Goal: Transaction & Acquisition: Purchase product/service

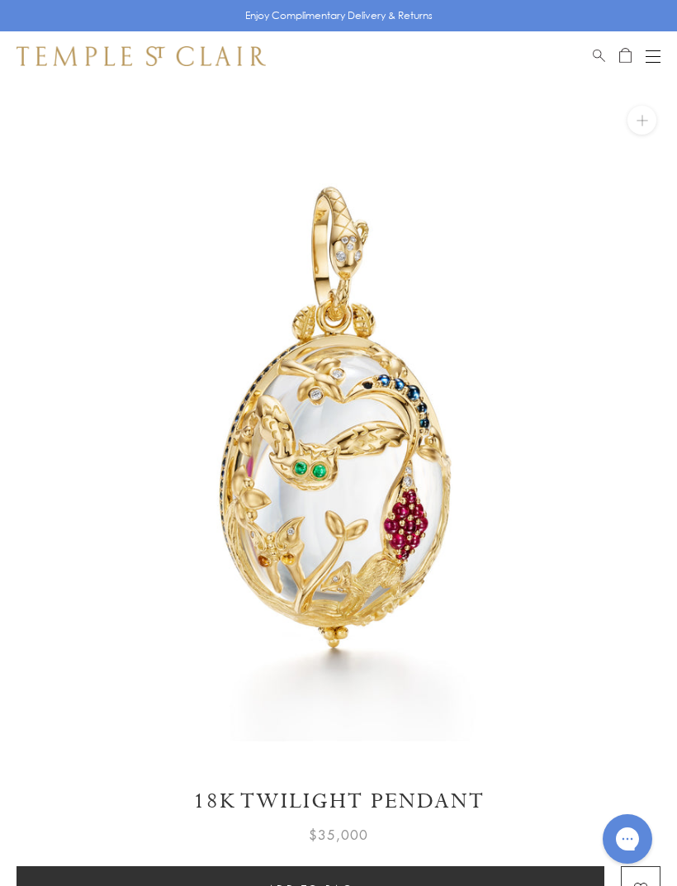
click at [648, 62] on div "Open navigation" at bounding box center [653, 62] width 15 height 1
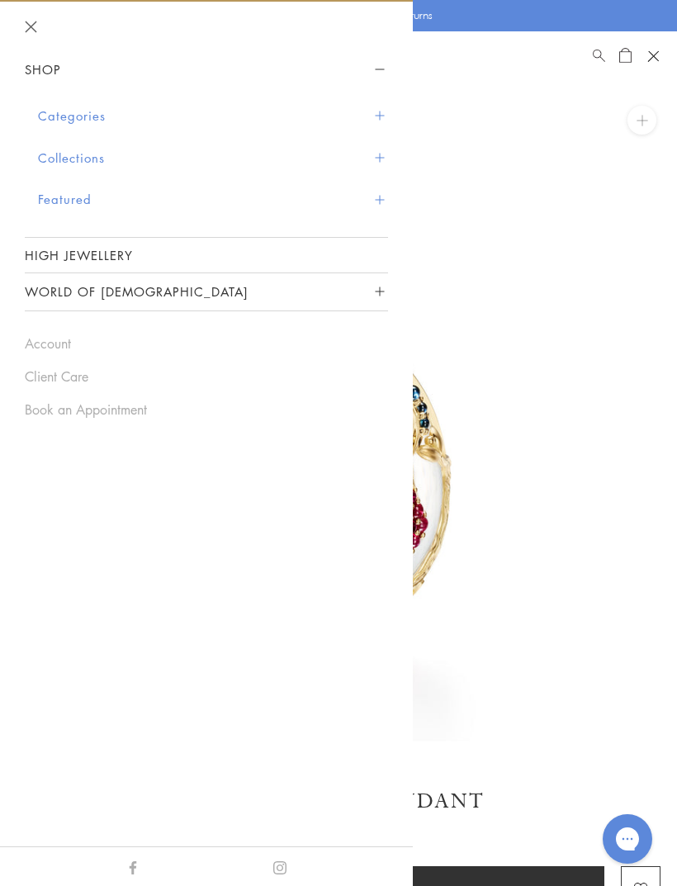
click at [93, 162] on button "Collections" at bounding box center [213, 158] width 350 height 42
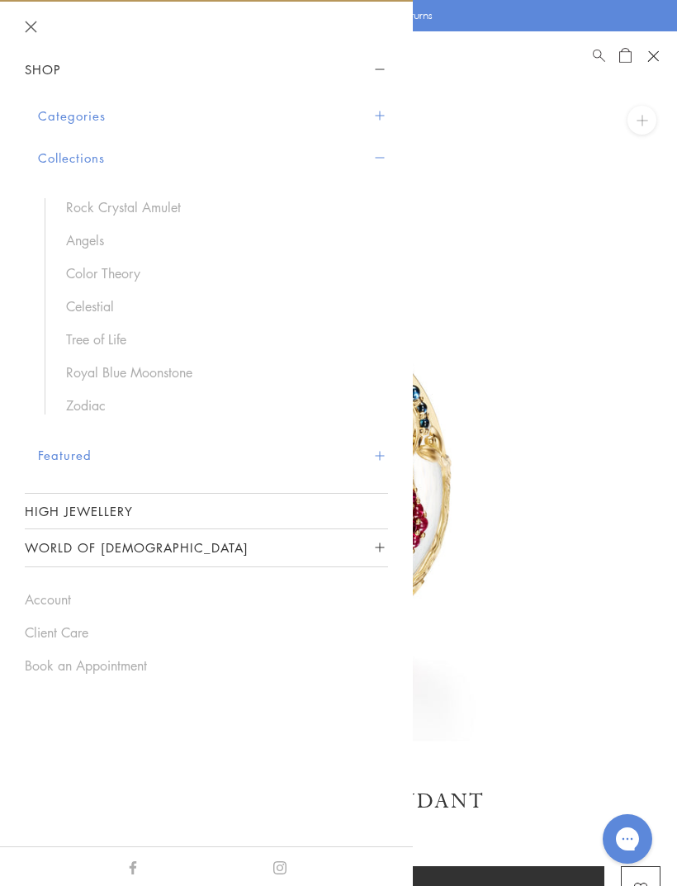
click at [91, 238] on link "Angels" at bounding box center [219, 240] width 306 height 18
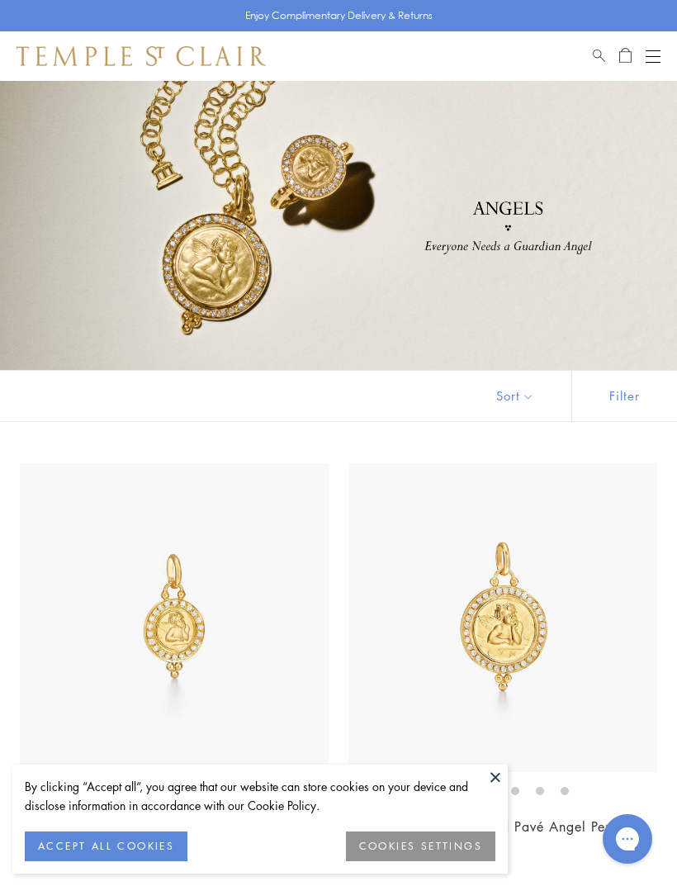
click at [125, 842] on button "ACCEPT ALL COOKIES" at bounding box center [106, 847] width 163 height 30
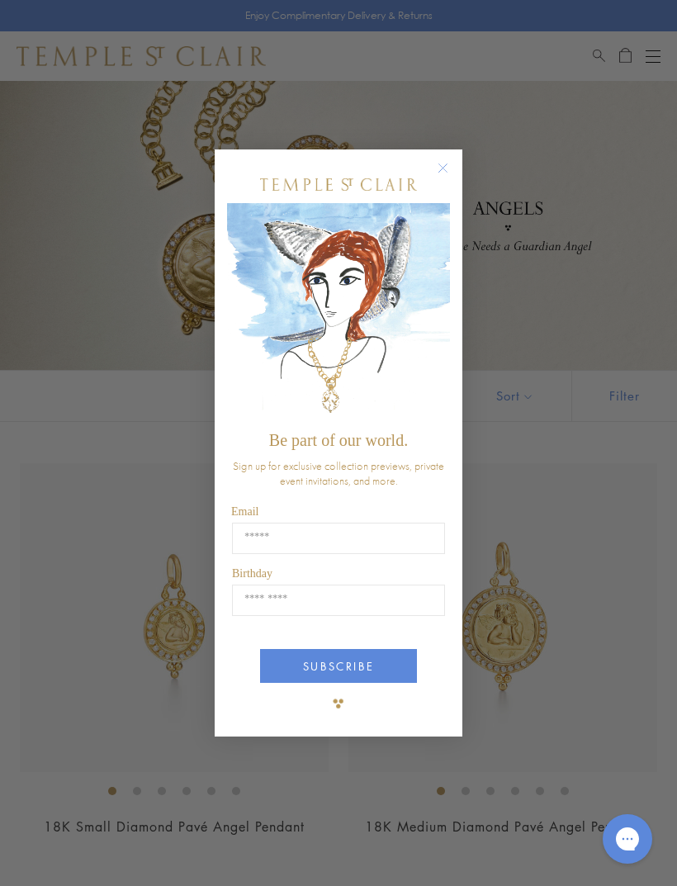
click at [442, 169] on circle "Close dialog" at bounding box center [444, 168] width 20 height 20
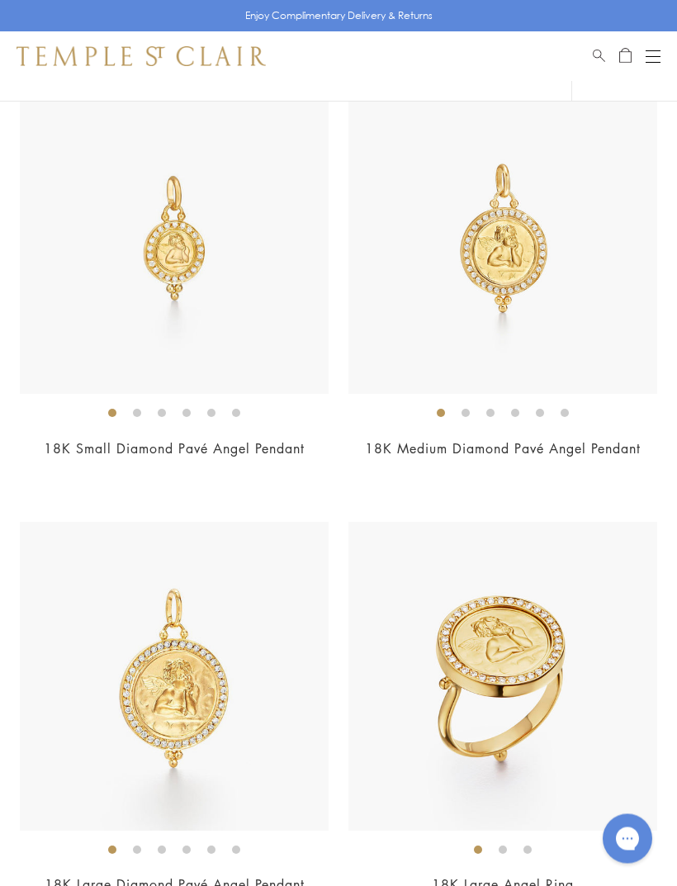
scroll to position [387, 0]
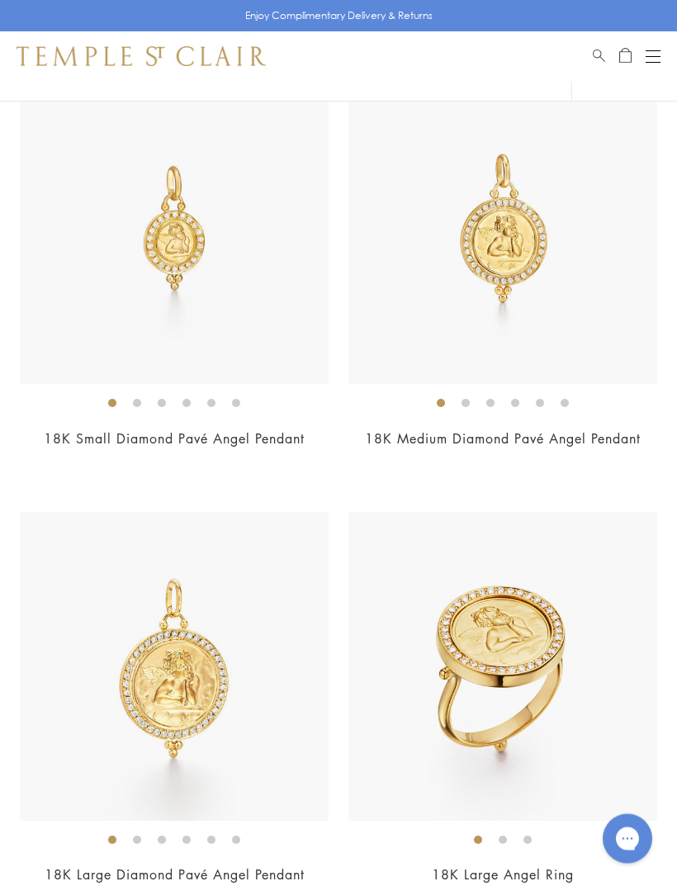
click at [259, 430] on link "18K Small Diamond Pavé Angel Pendant" at bounding box center [174, 439] width 261 height 18
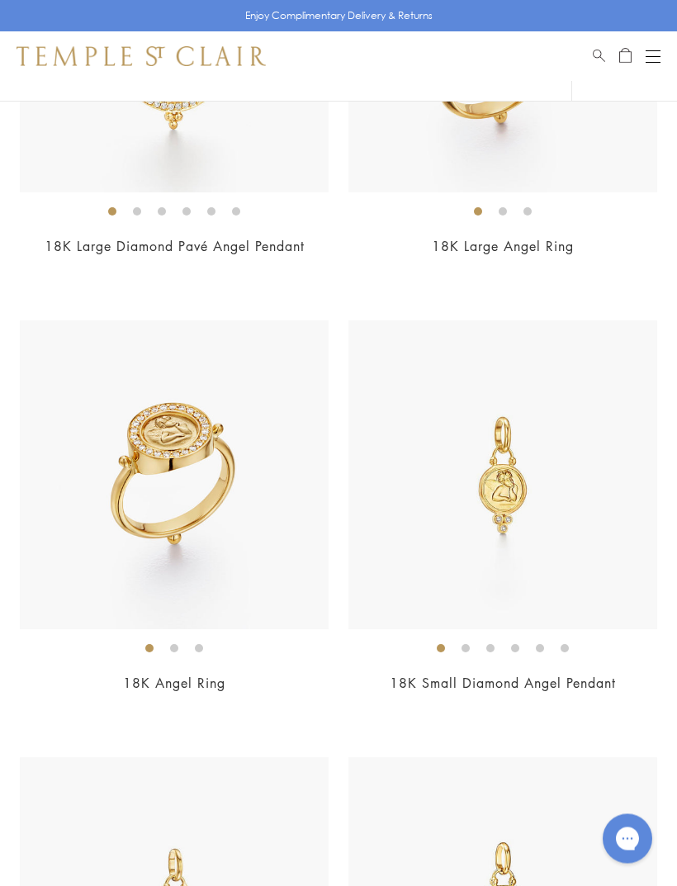
scroll to position [1017, 0]
click at [508, 534] on img at bounding box center [503, 474] width 309 height 309
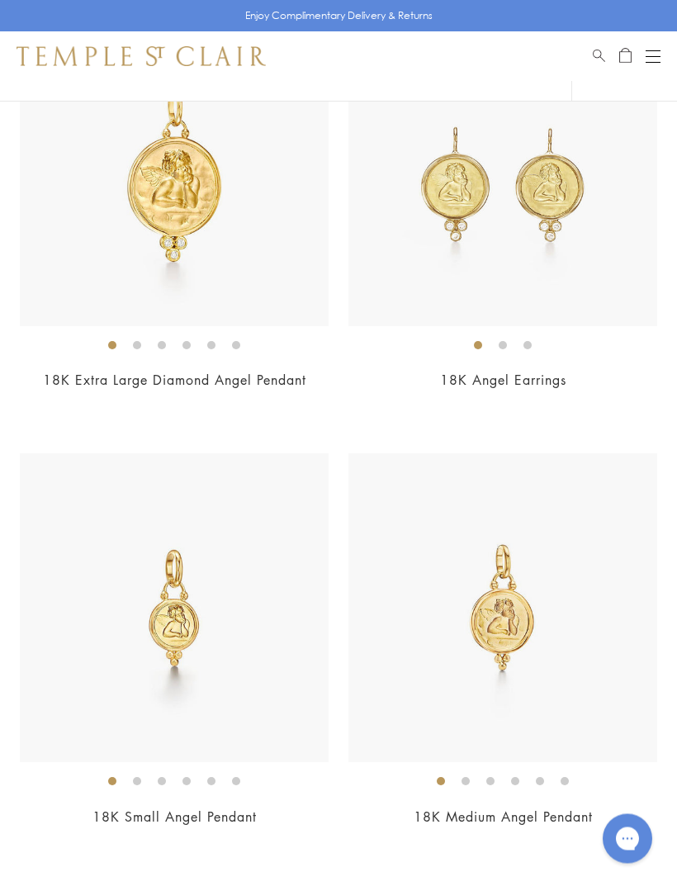
scroll to position [2194, 0]
click at [205, 809] on link "18K Small Angel Pendant" at bounding box center [175, 817] width 164 height 18
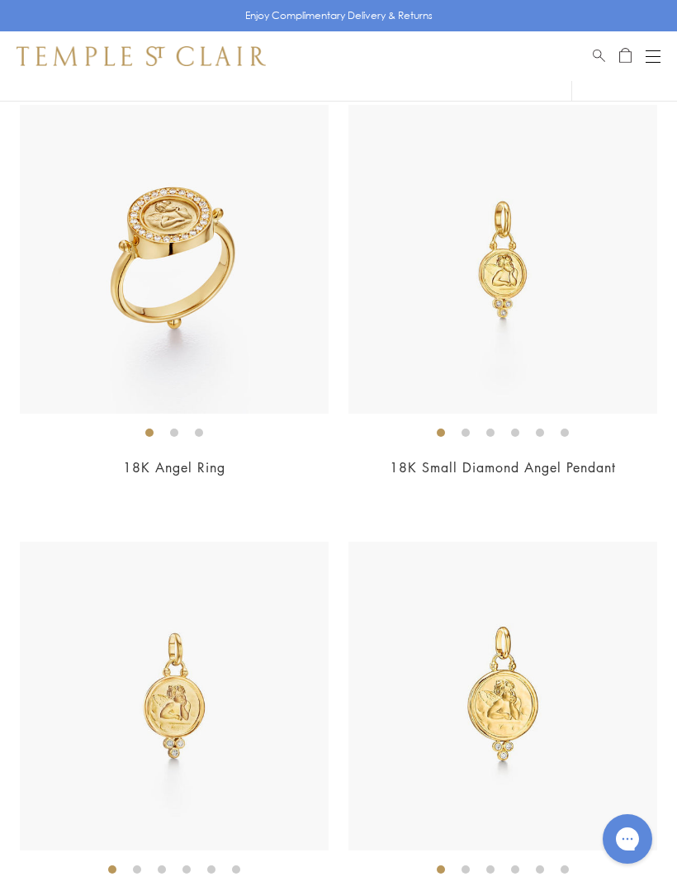
scroll to position [1224, 0]
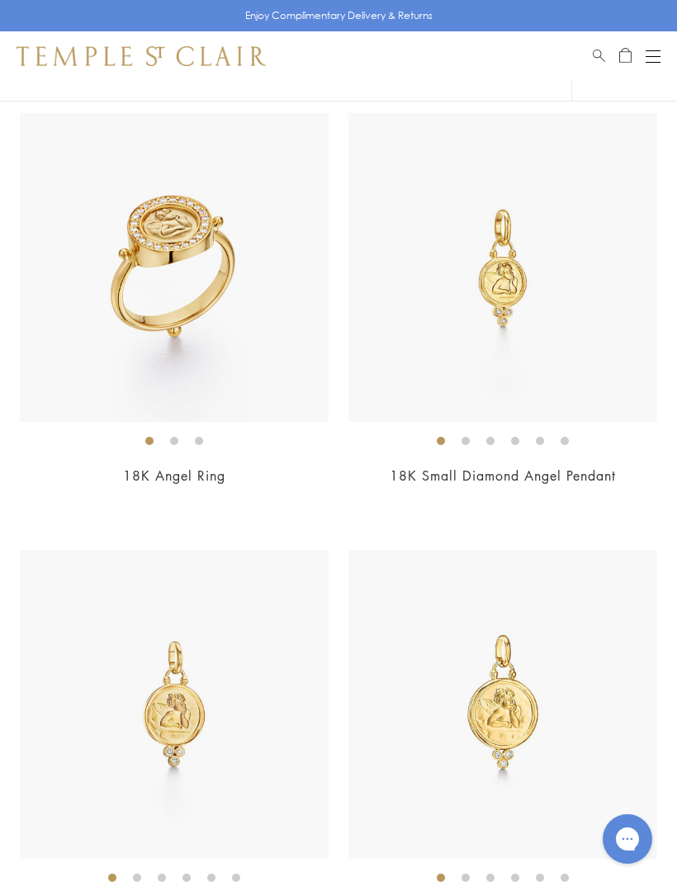
click at [510, 473] on link "18K Small Diamond Angel Pendant" at bounding box center [503, 476] width 226 height 18
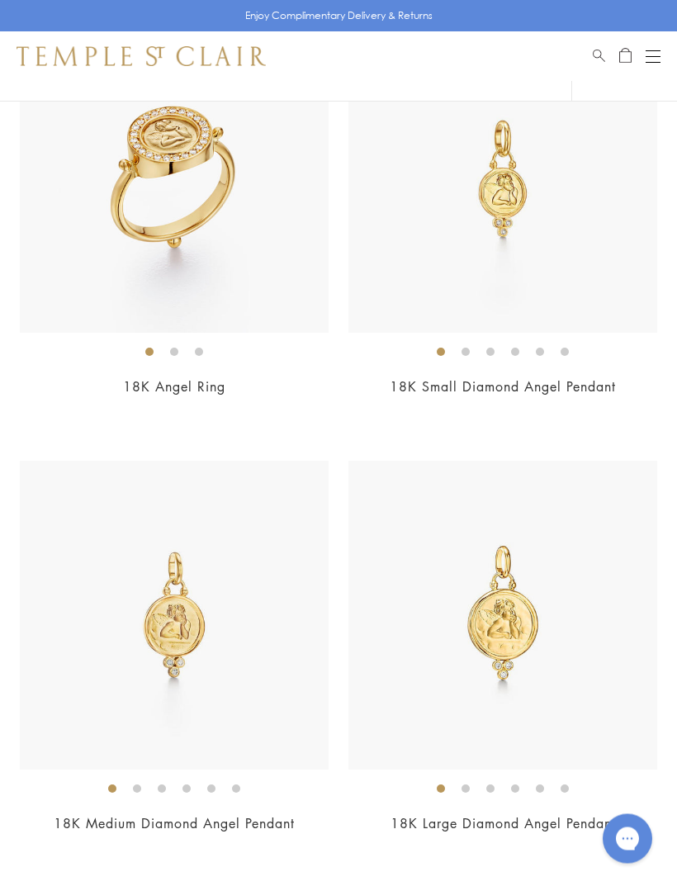
scroll to position [1313, 0]
click at [210, 821] on link "18K Medium Diamond Angel Pendant" at bounding box center [174, 823] width 241 height 18
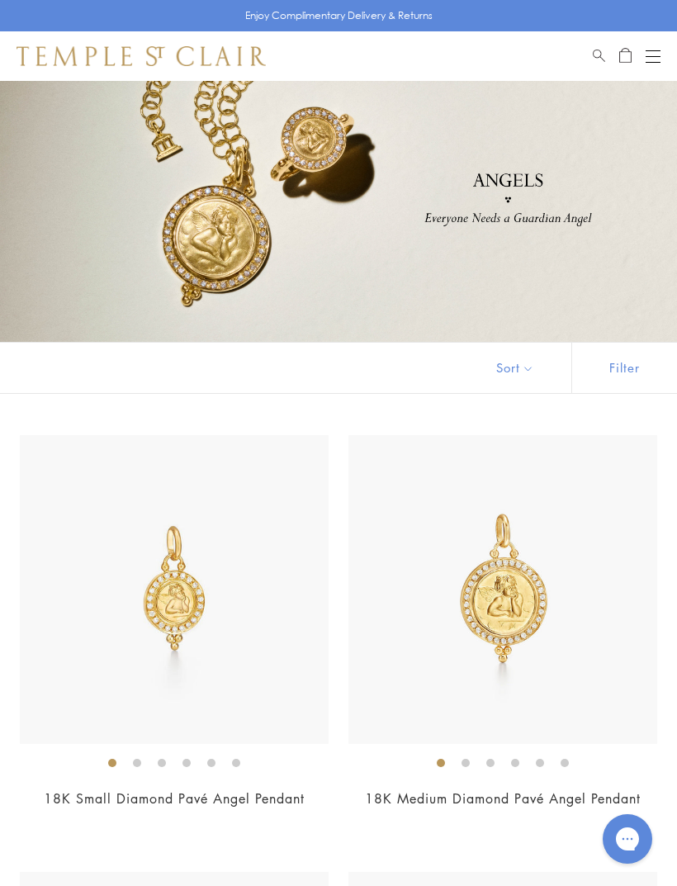
scroll to position [0, 0]
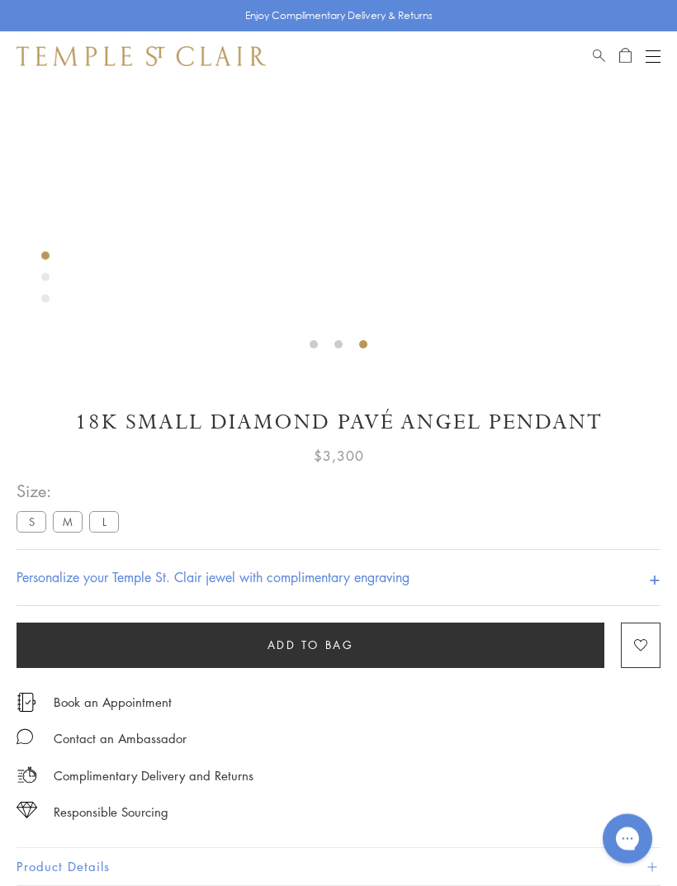
scroll to position [400, 0]
click at [367, 576] on h4 "Personalize your Temple St. Clair jewel with complimentary engraving" at bounding box center [213, 577] width 393 height 20
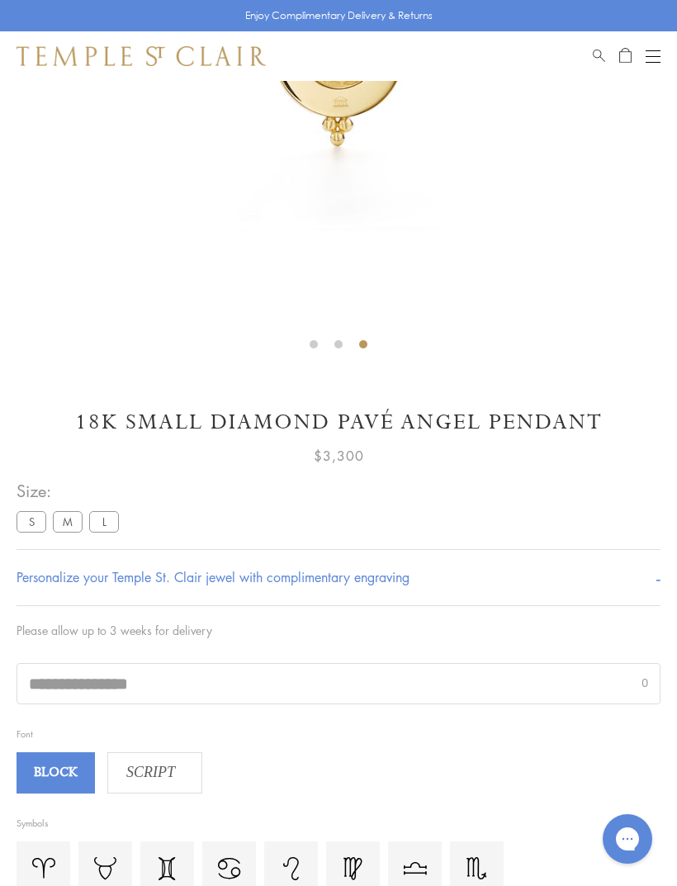
click at [61, 765] on span "BLOCK" at bounding box center [56, 773] width 74 height 25
click at [133, 774] on span "SCRIPT" at bounding box center [150, 773] width 85 height 25
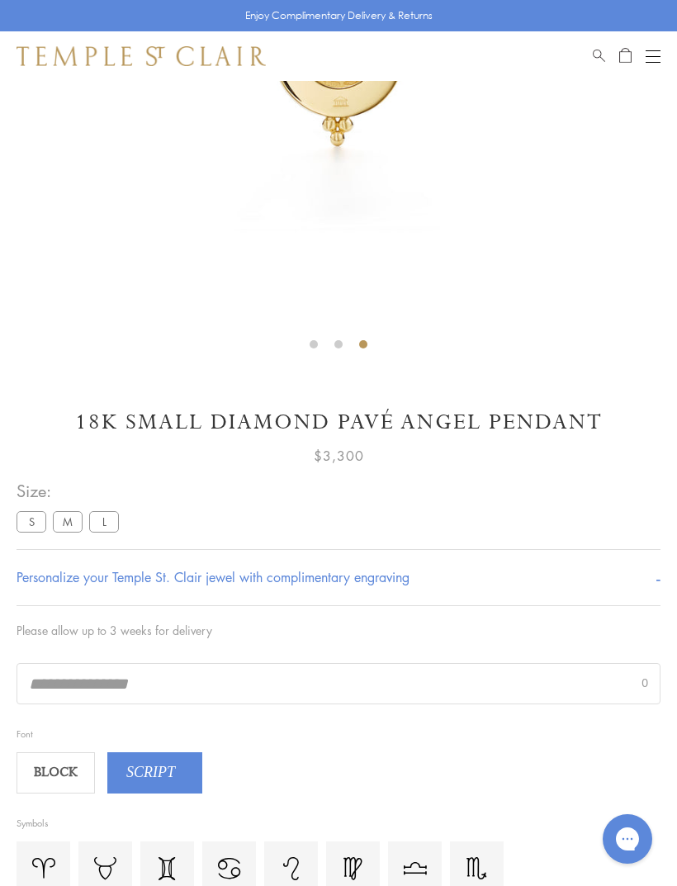
click at [161, 682] on input "text" at bounding box center [338, 684] width 643 height 40
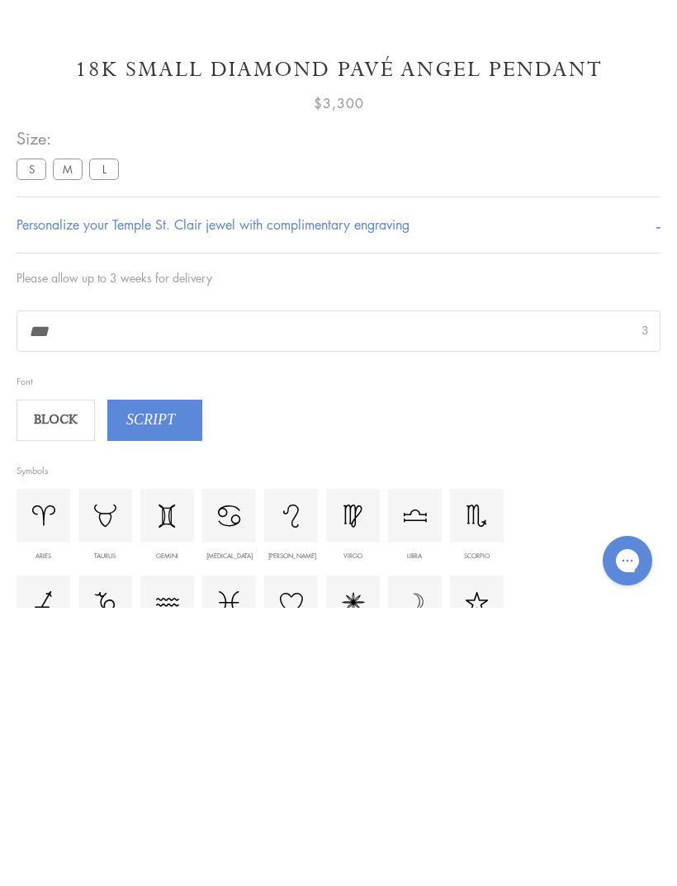
type input "****"
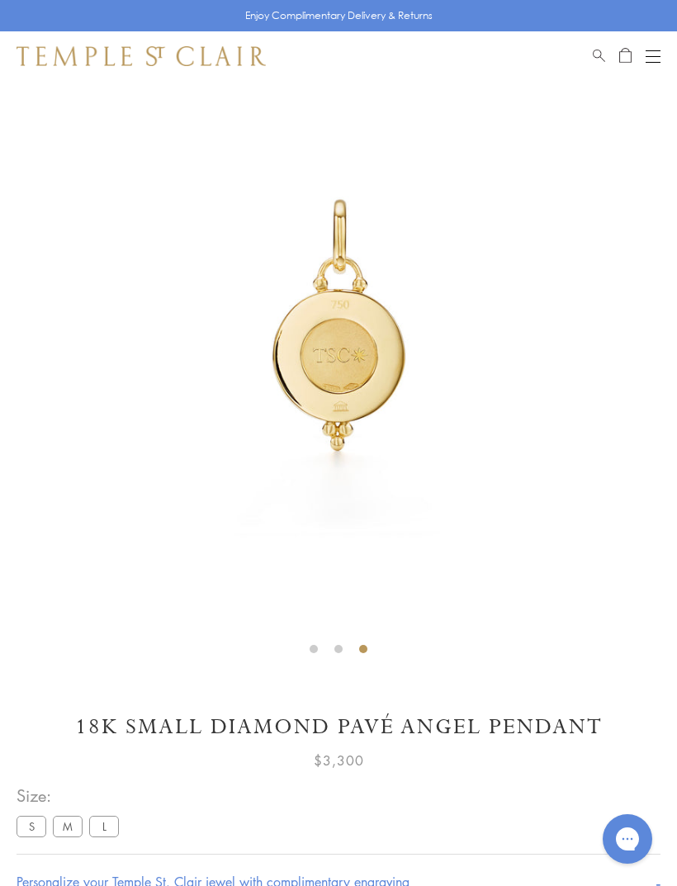
scroll to position [0, 0]
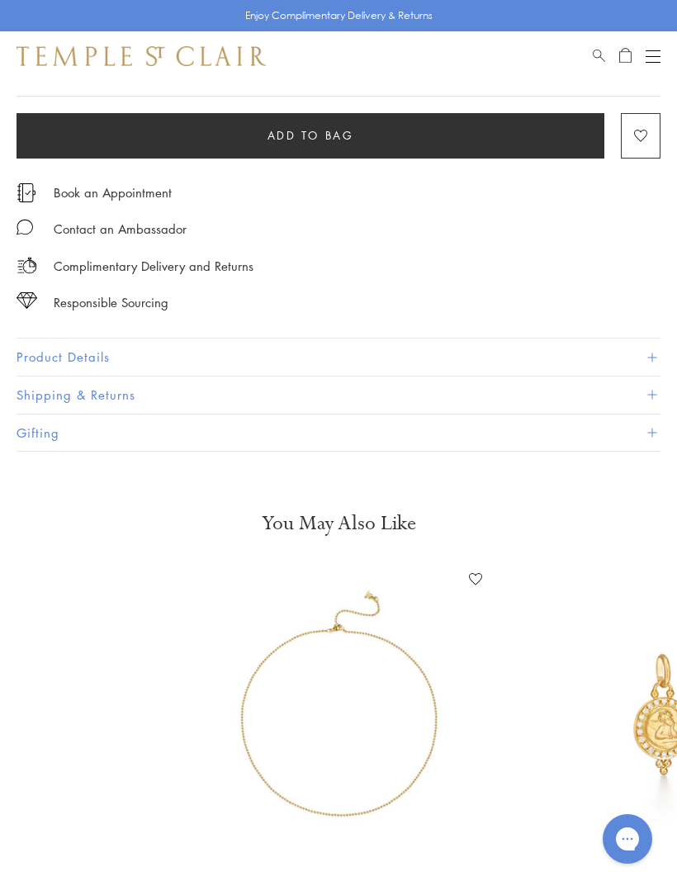
click at [654, 353] on span at bounding box center [652, 357] width 9 height 9
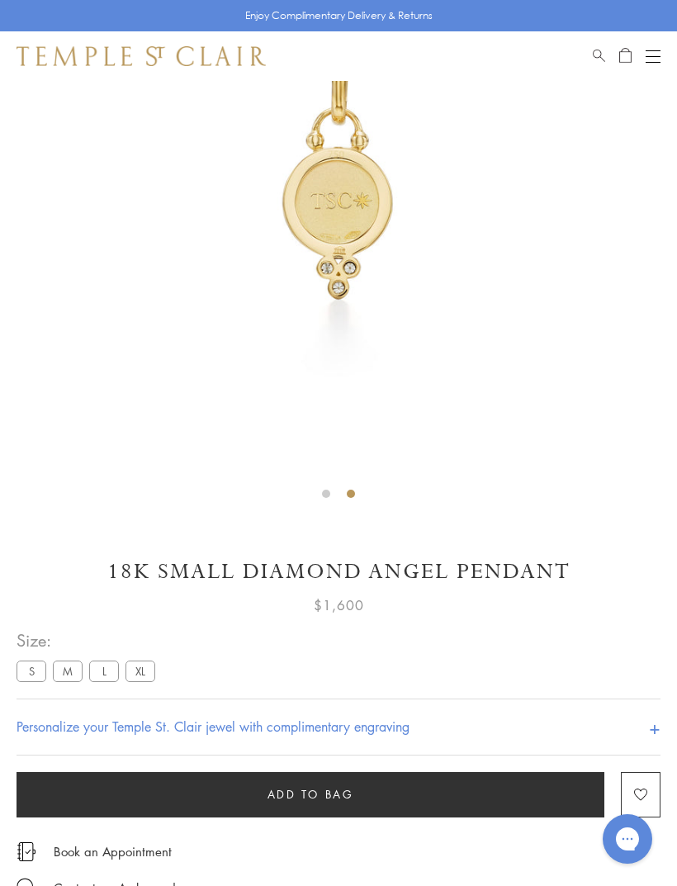
scroll to position [252, 0]
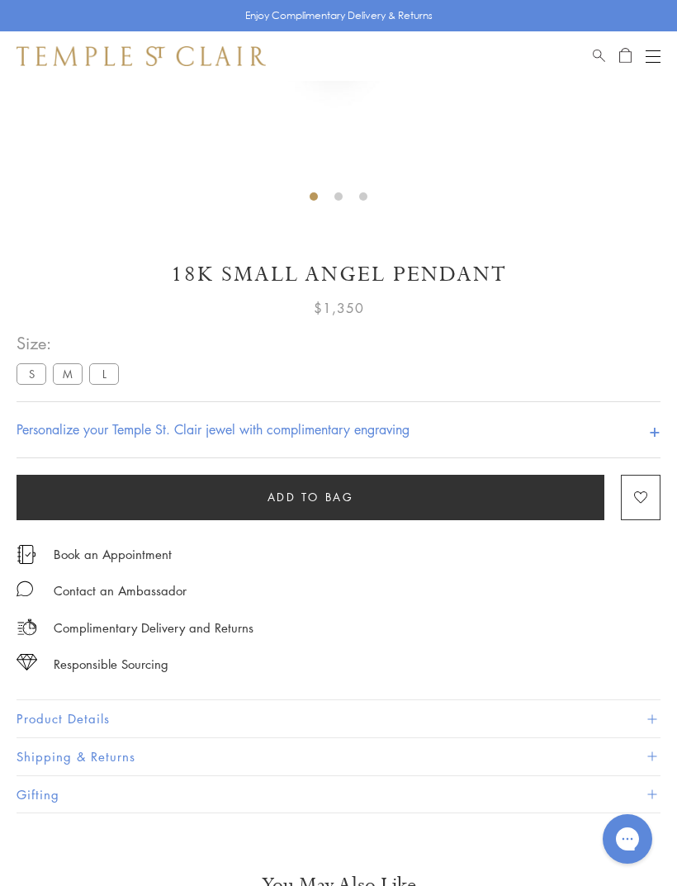
scroll to position [558, 0]
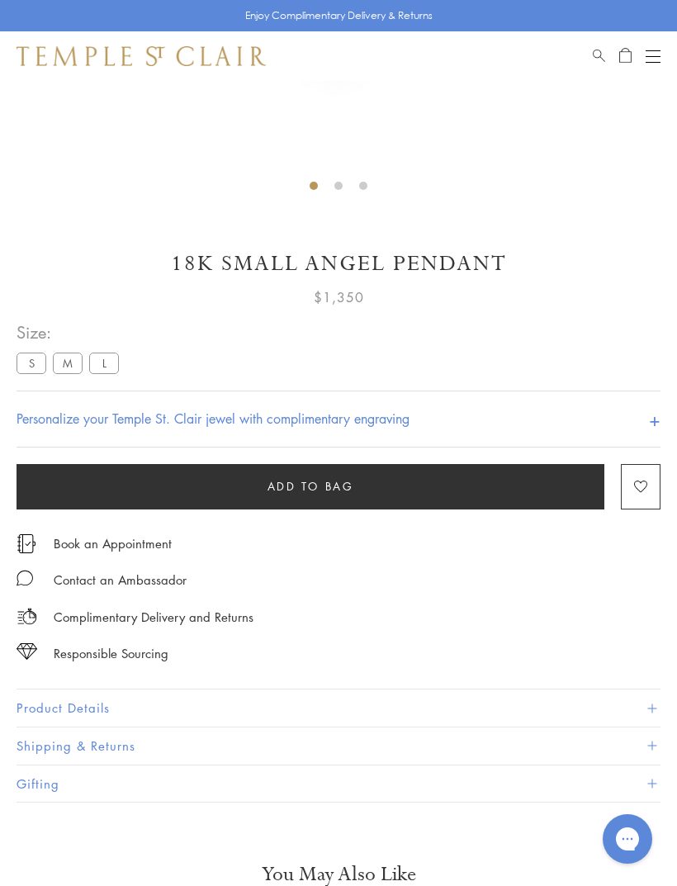
click at [648, 704] on span at bounding box center [652, 708] width 9 height 9
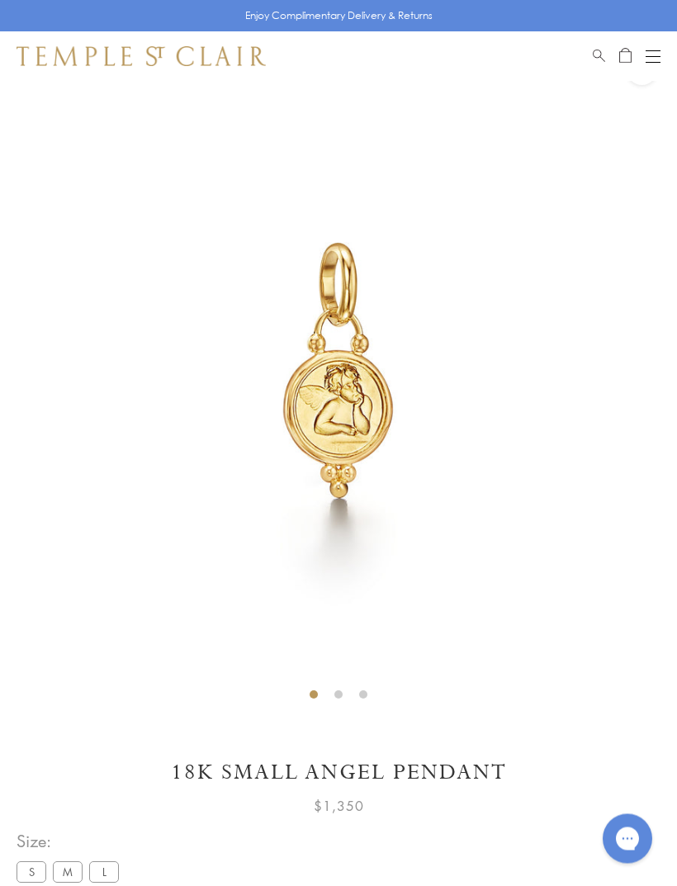
scroll to position [0, 0]
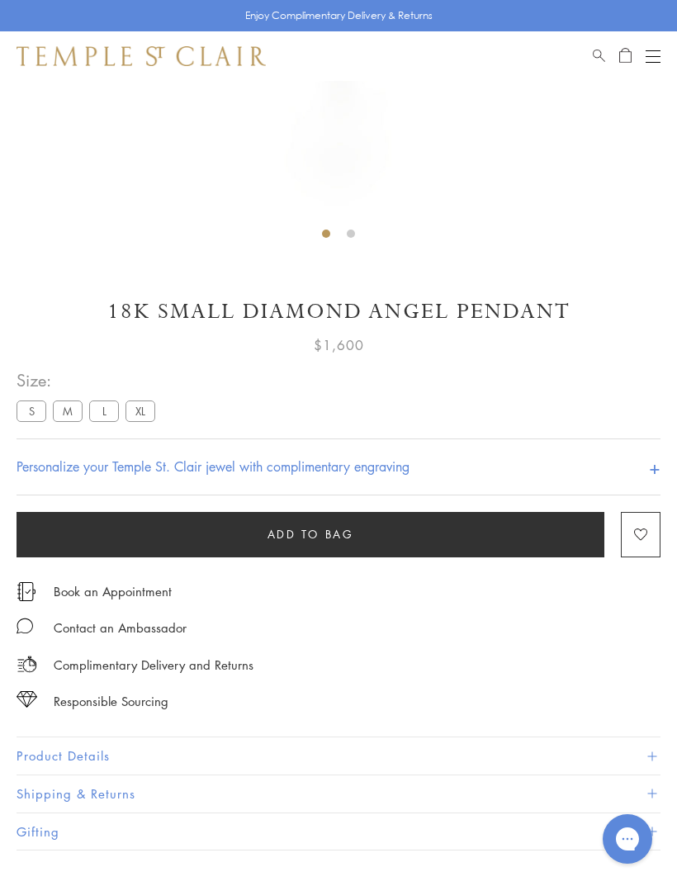
scroll to position [523, 0]
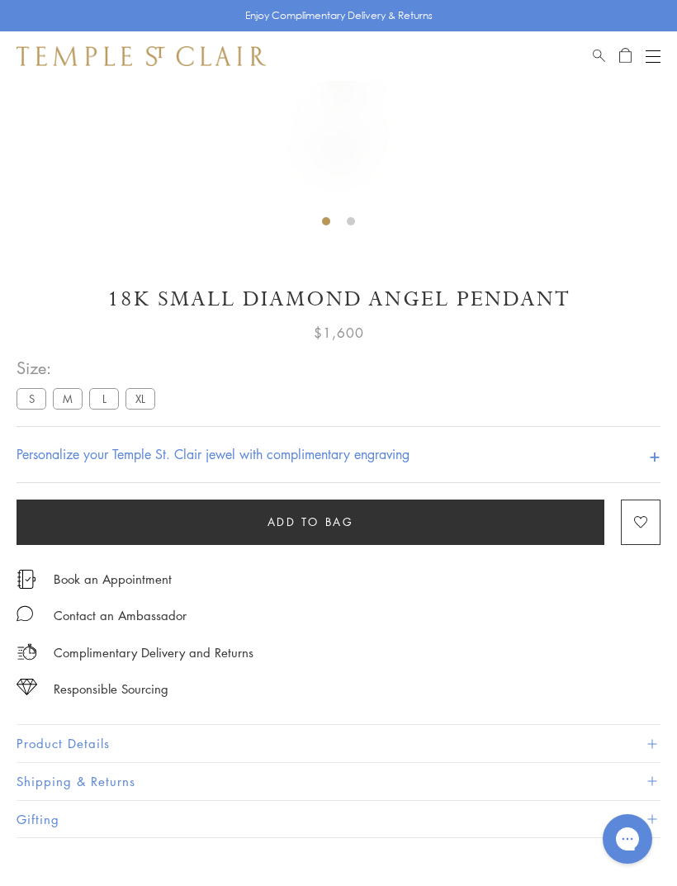
click at [648, 742] on span at bounding box center [652, 743] width 9 height 9
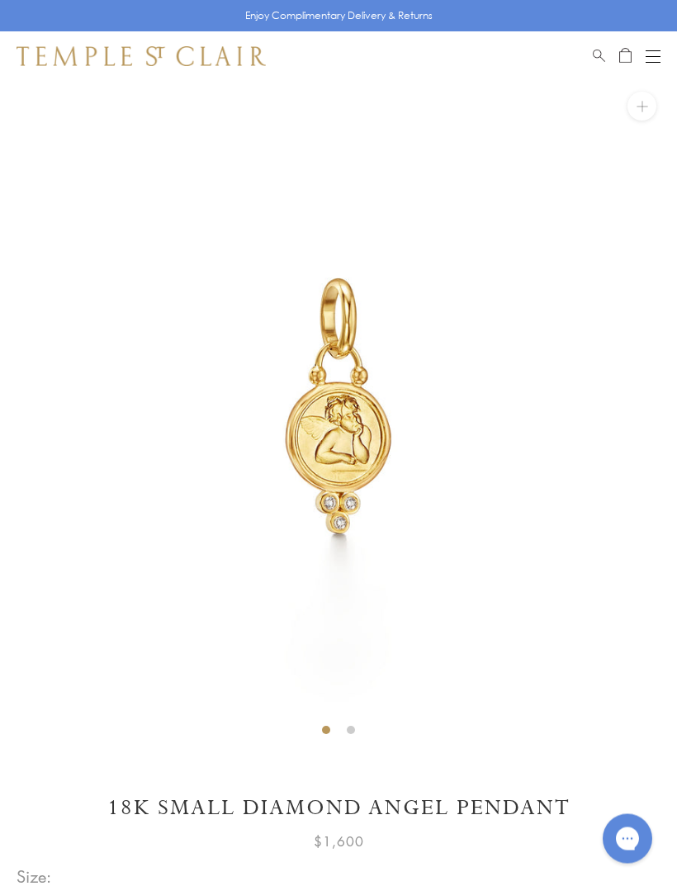
scroll to position [0, 0]
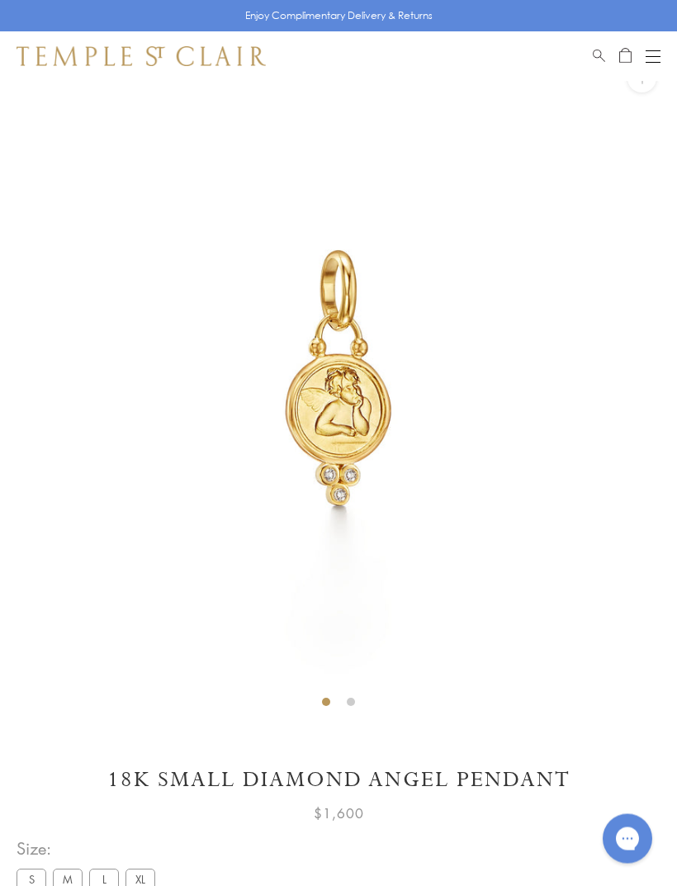
scroll to position [81, 0]
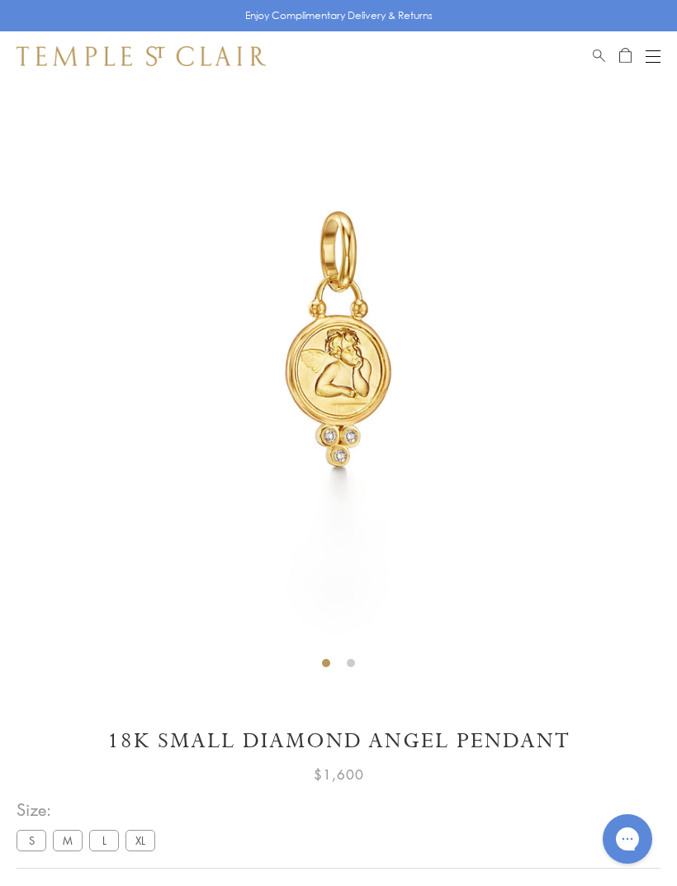
click at [75, 836] on label "M" at bounding box center [68, 840] width 30 height 21
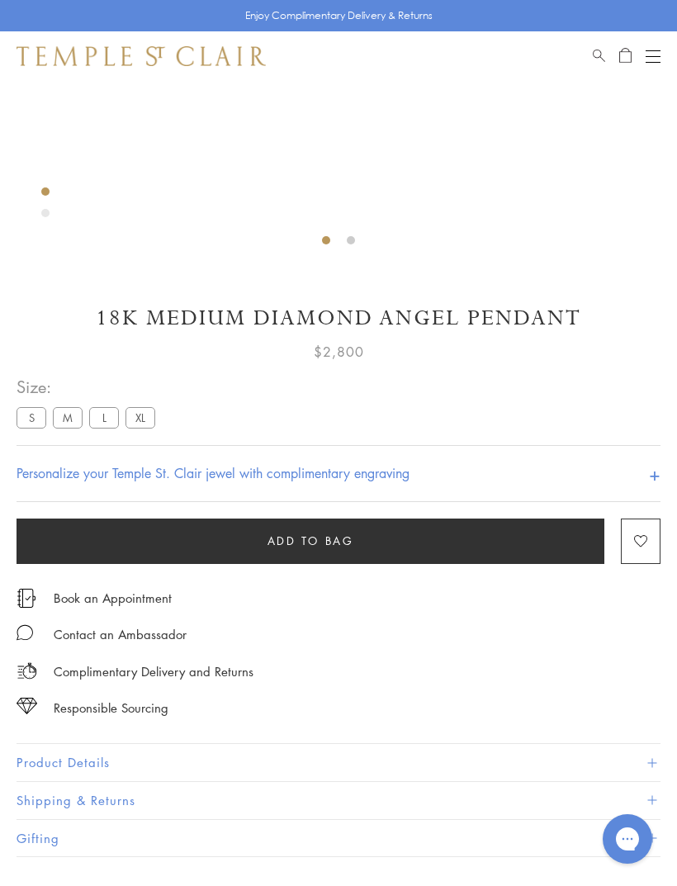
scroll to position [506, 0]
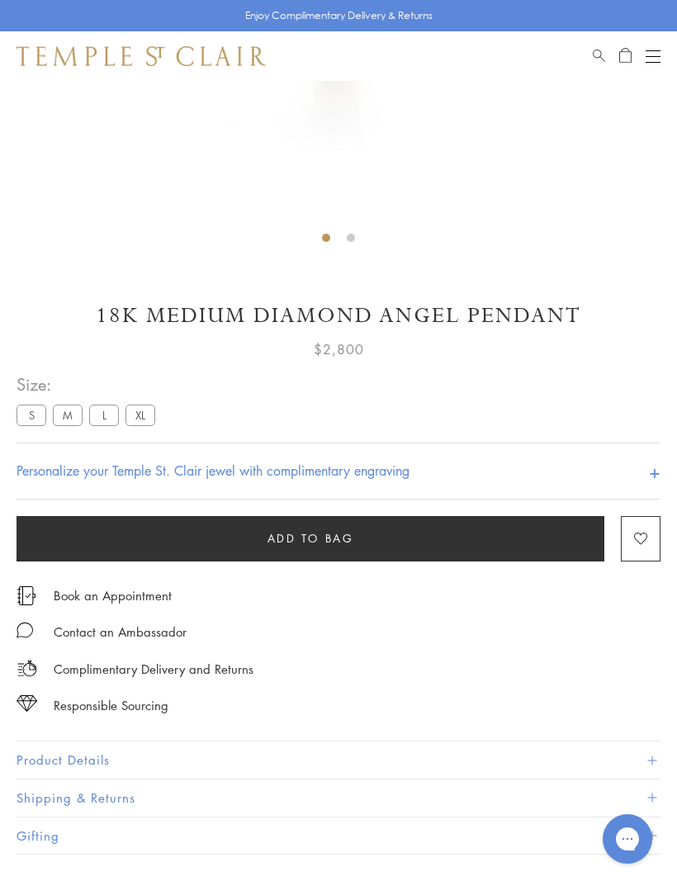
click at [643, 755] on button "Product Details" at bounding box center [339, 760] width 644 height 37
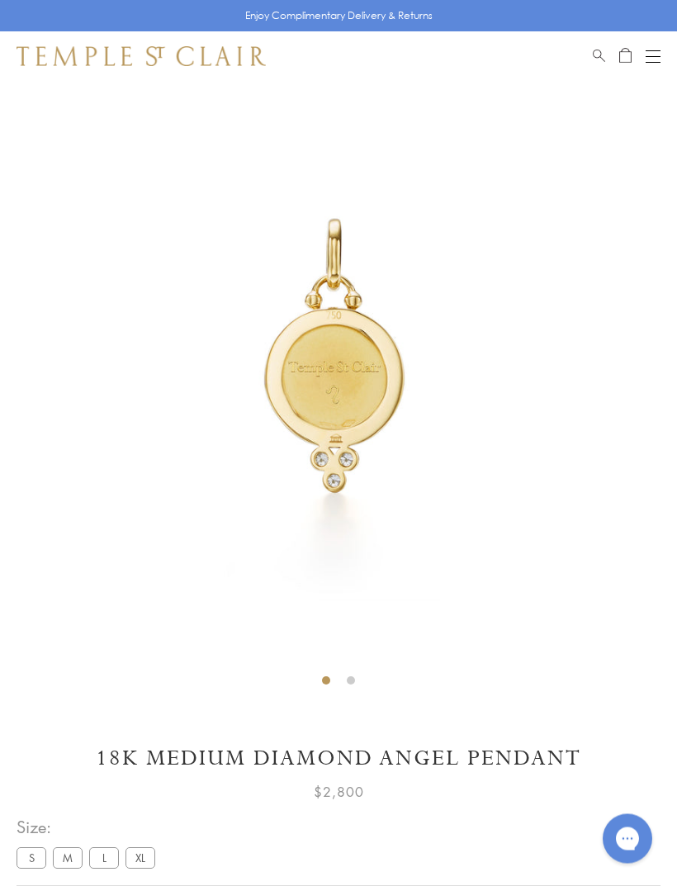
scroll to position [50, 0]
